Goal: Information Seeking & Learning: Find specific fact

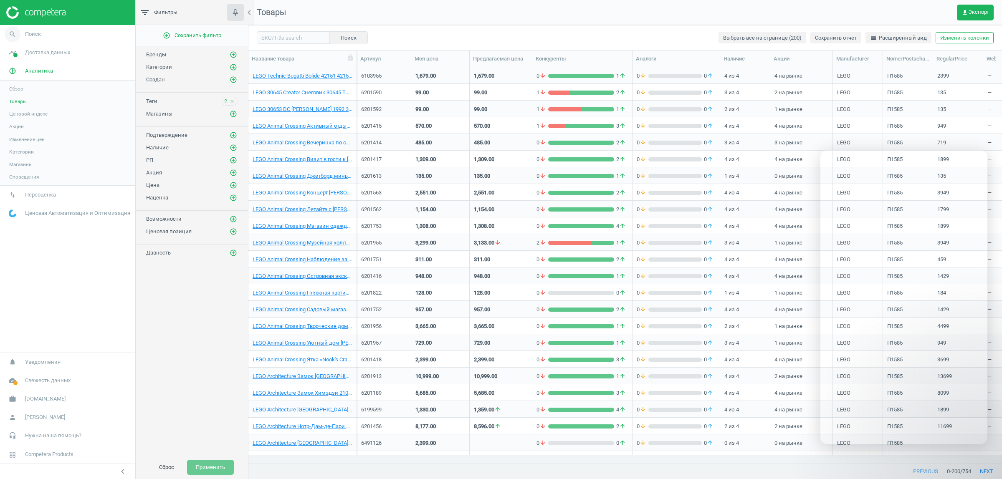
click at [35, 30] on span "Поиск" at bounding box center [33, 34] width 16 height 8
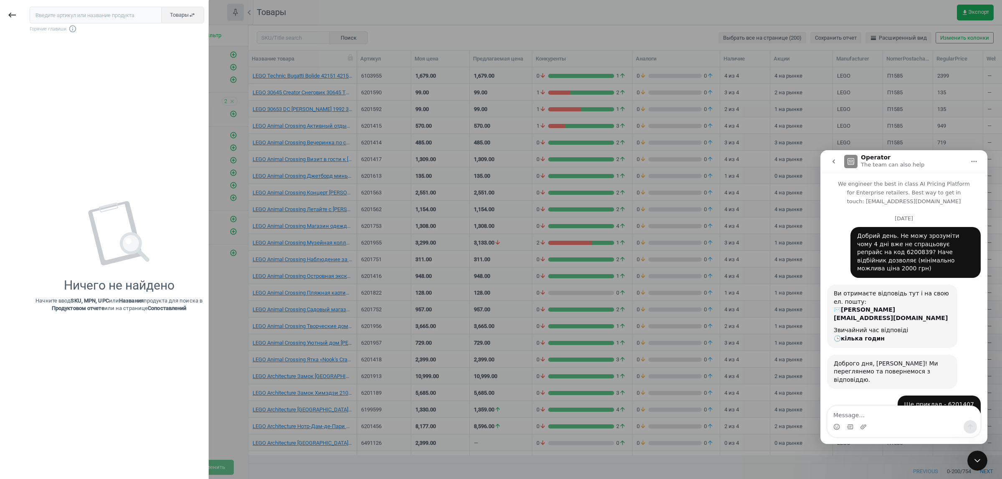
scroll to position [2623, 0]
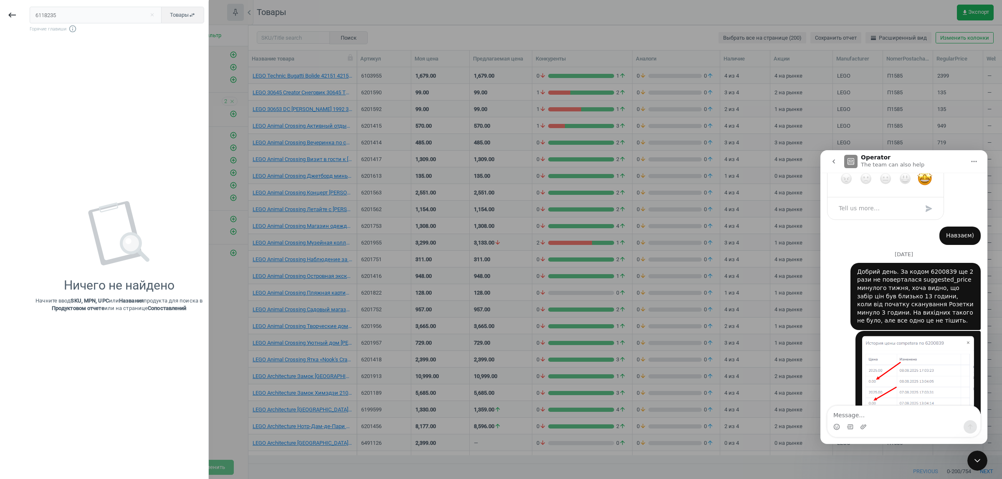
type input "6118235"
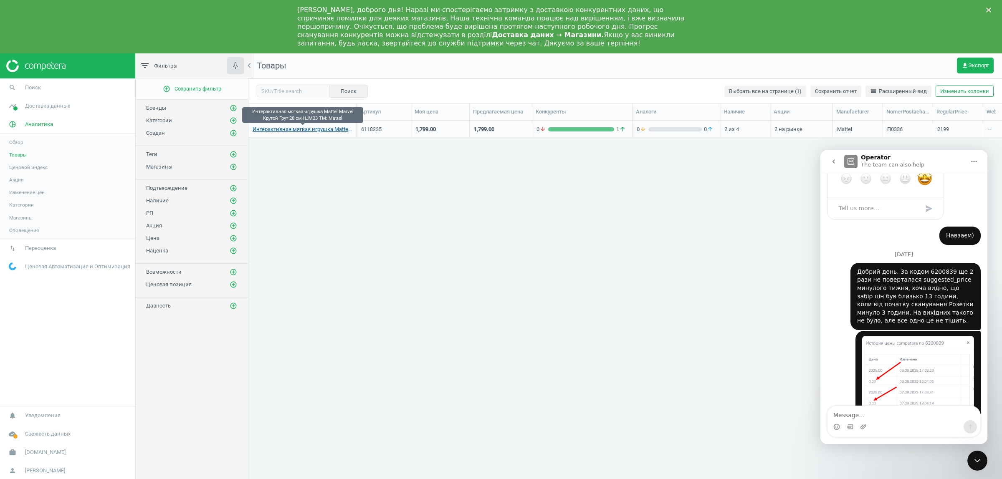
click at [296, 129] on link "Интерактивная мягкая игрушка Mattel Marvel Крутой Грут 28 см HJM23 TM: Mattel" at bounding box center [302, 130] width 100 height 8
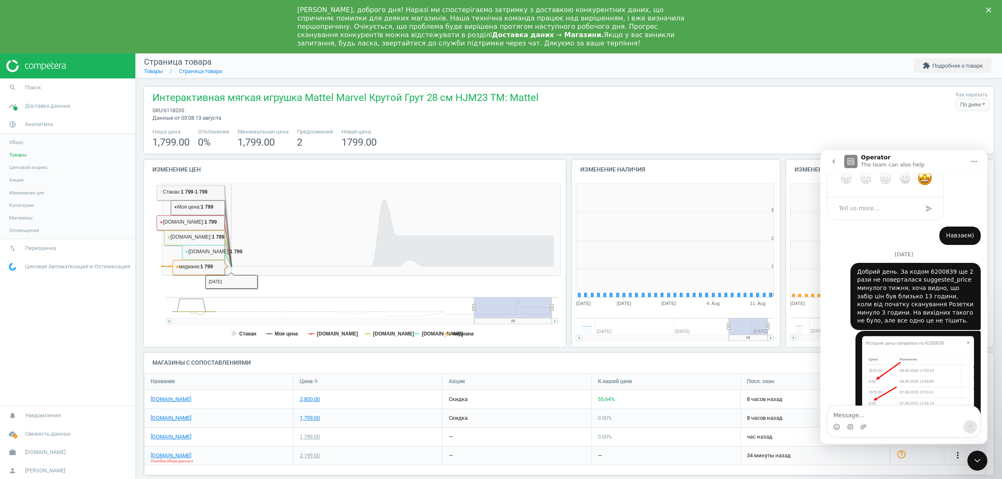
scroll to position [183, 222]
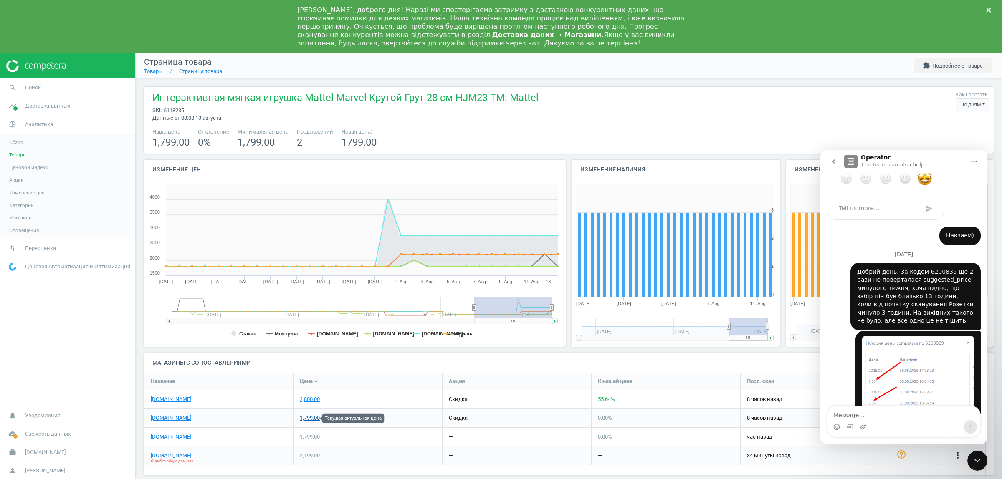
click at [313, 418] on div "1,799.00" at bounding box center [310, 418] width 20 height 8
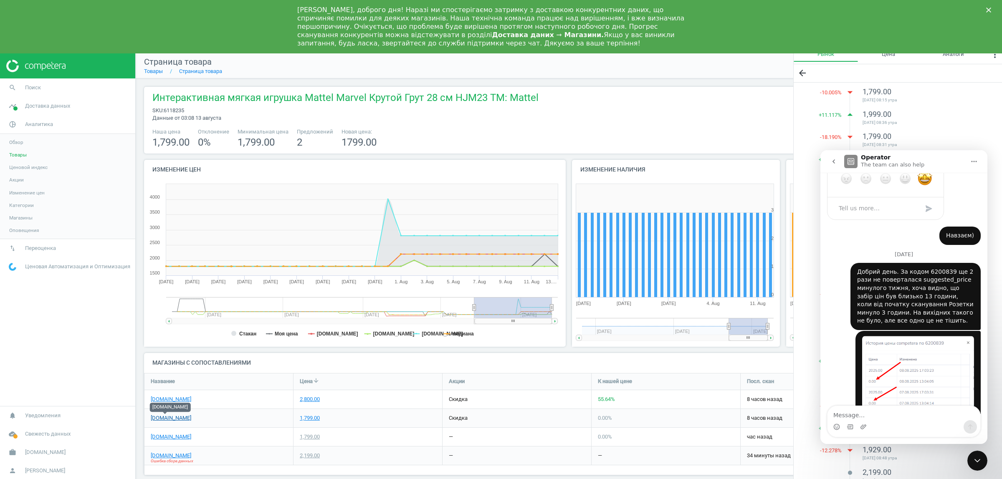
click at [169, 416] on link "[DOMAIN_NAME]" at bounding box center [171, 418] width 40 height 8
click at [177, 111] on span "6118235" at bounding box center [174, 110] width 20 height 6
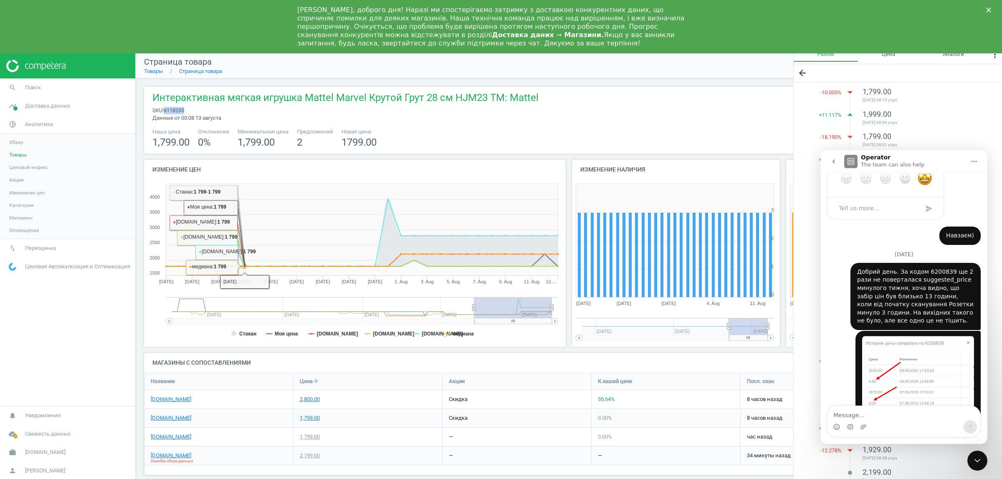
copy span "6118235"
